Goal: Transaction & Acquisition: Purchase product/service

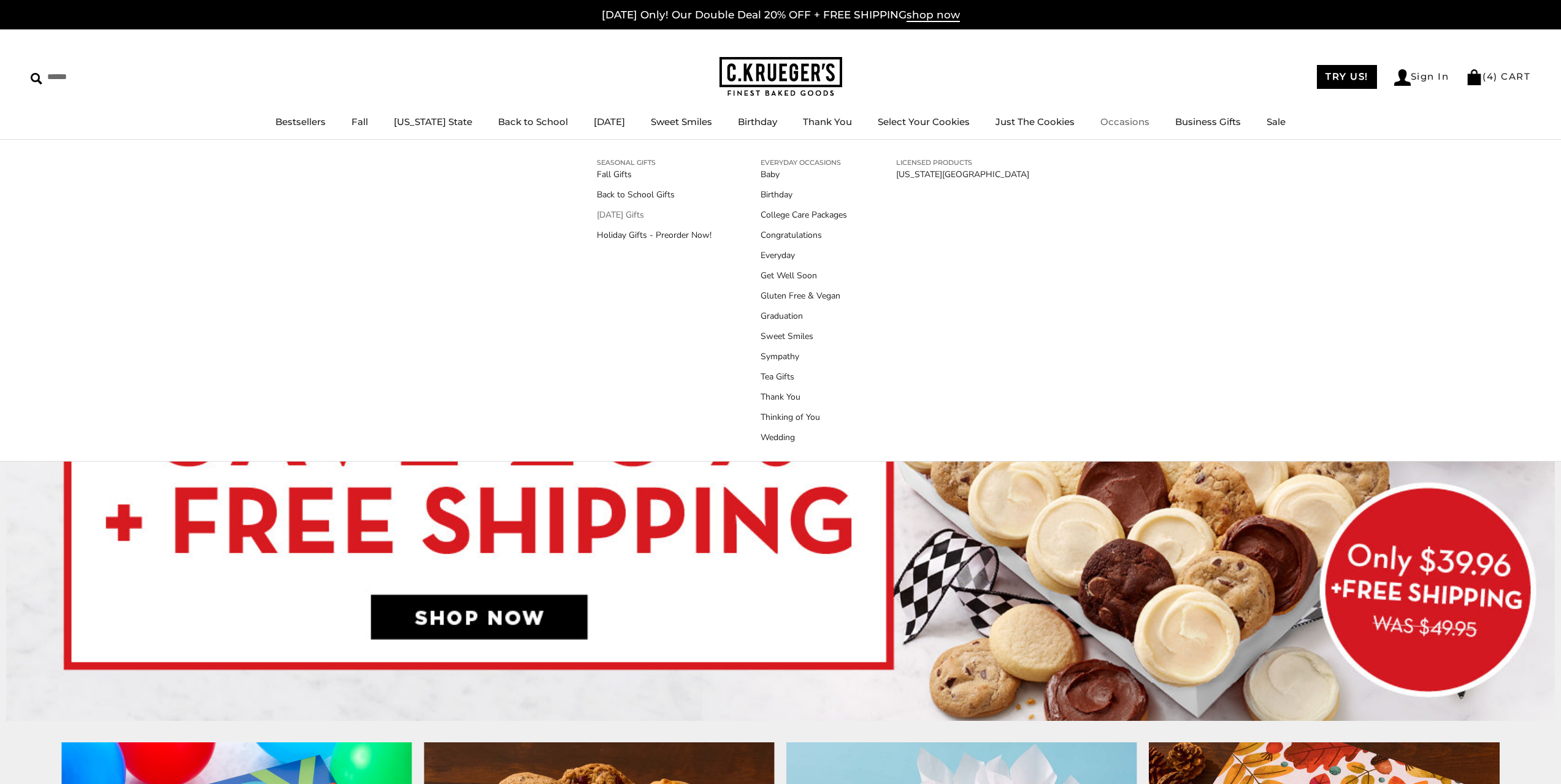
click at [628, 216] on link "[DATE] Gifts" at bounding box center [654, 214] width 115 height 13
